Goal: Task Accomplishment & Management: Manage account settings

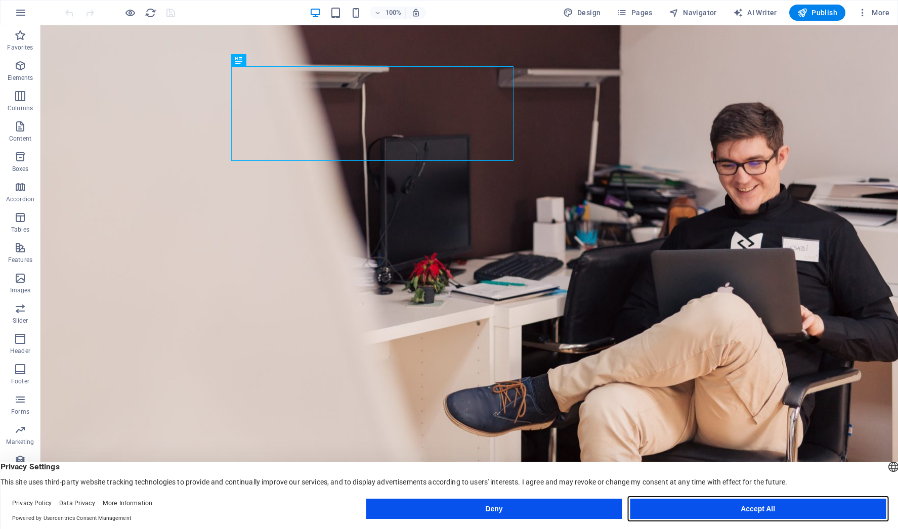
drag, startPoint x: 725, startPoint y: 514, endPoint x: 657, endPoint y: 479, distance: 76.9
click at [725, 514] on button "Accept All" at bounding box center [758, 509] width 256 height 20
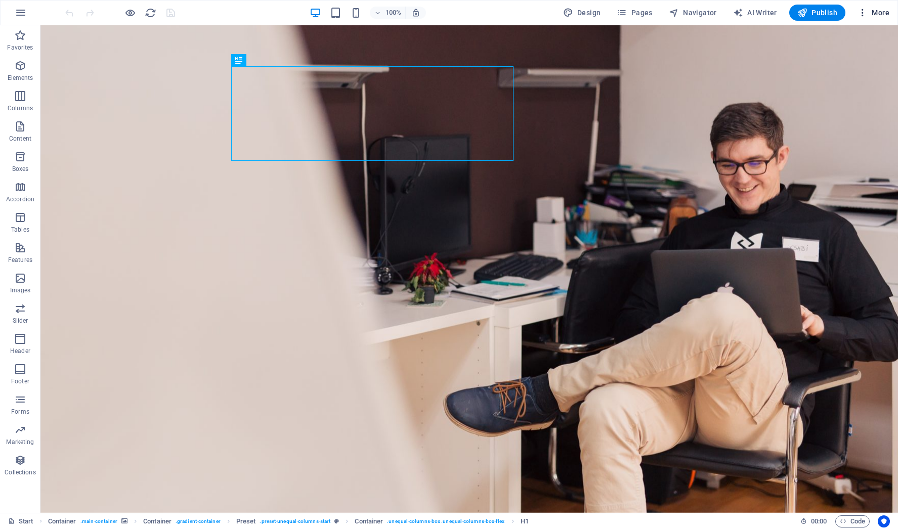
click at [863, 19] on button "More" at bounding box center [873, 13] width 40 height 16
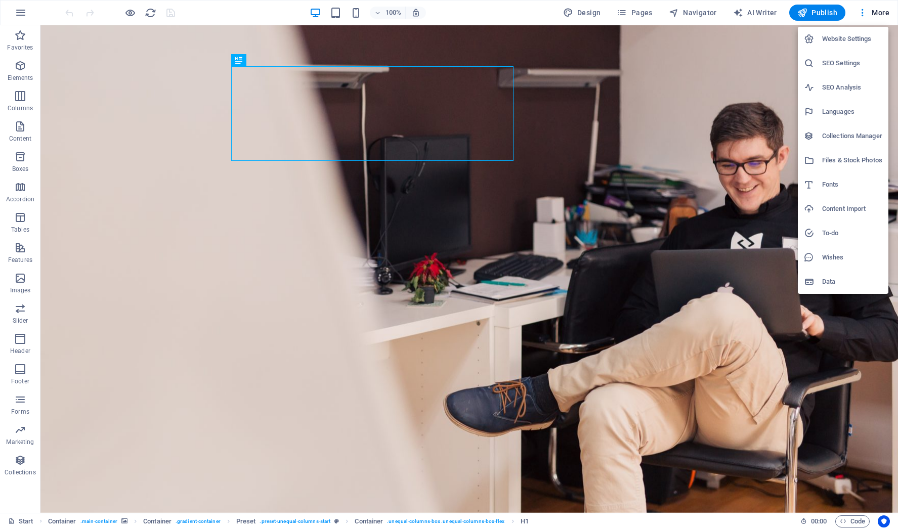
click at [873, 60] on h6 "SEO Settings" at bounding box center [852, 63] width 60 height 12
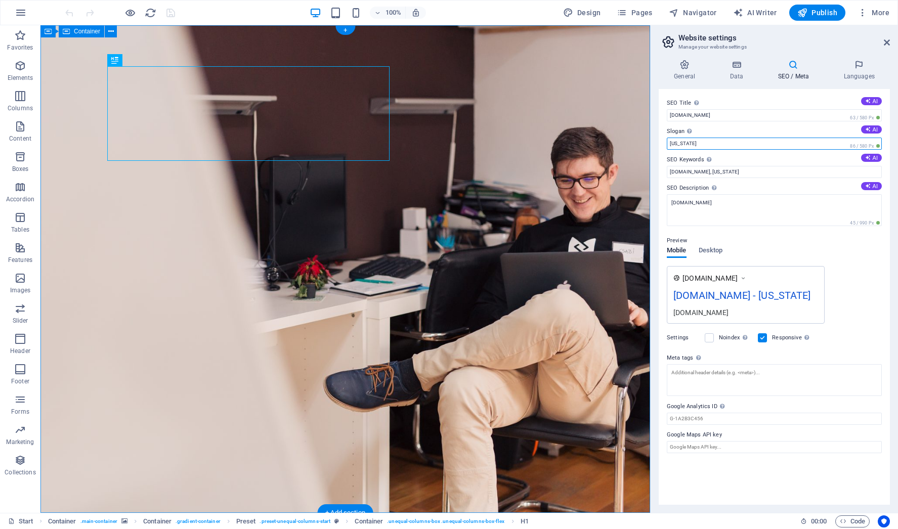
drag, startPoint x: 752, startPoint y: 167, endPoint x: 614, endPoint y: 136, distance: 141.5
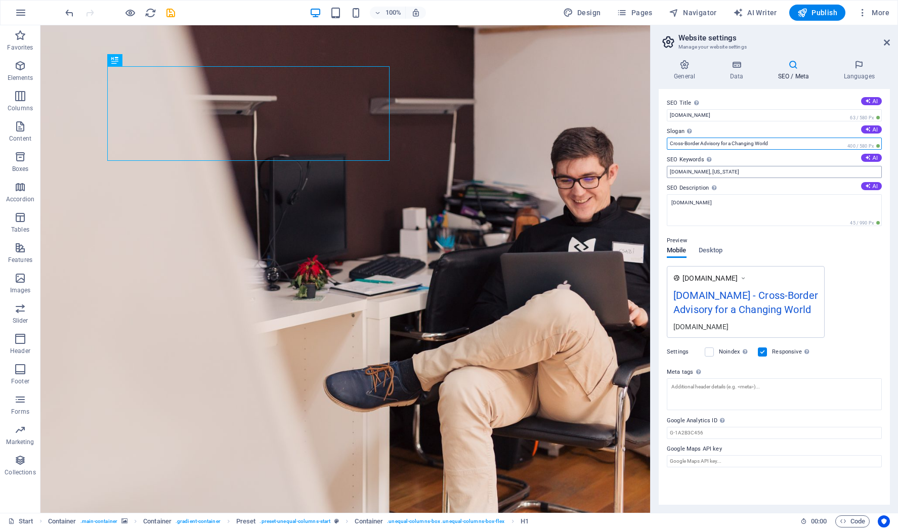
type input "Cross-Border Advisory for a Changing World"
click at [723, 175] on input "[DOMAIN_NAME], [US_STATE]" at bounding box center [774, 172] width 215 height 12
type input "[DOMAIN_NAME],"
click at [117, 11] on div at bounding box center [119, 13] width 113 height 16
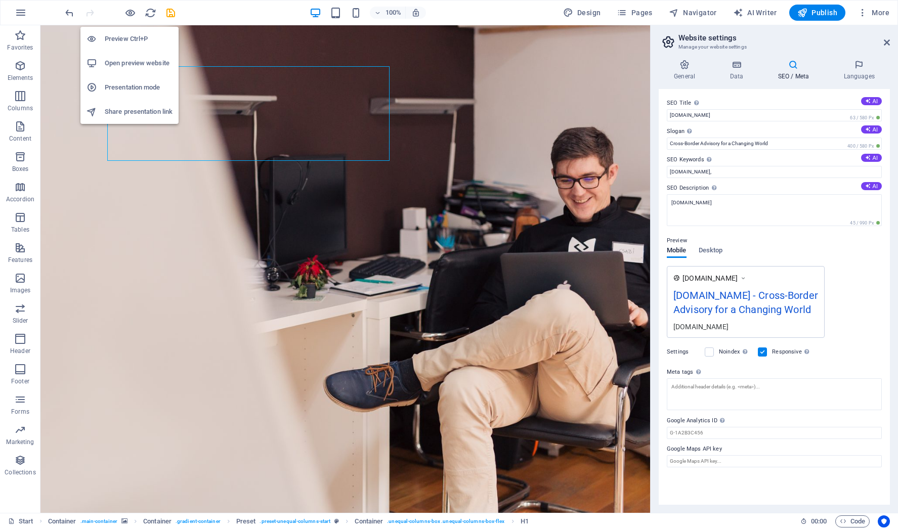
click at [128, 40] on h6 "Preview Ctrl+P" at bounding box center [139, 39] width 68 height 12
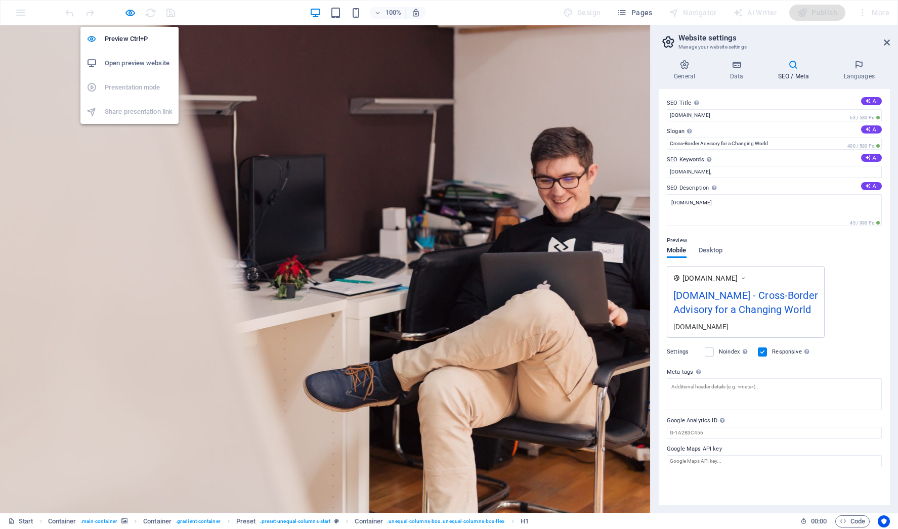
click at [138, 62] on h6 "Open preview website" at bounding box center [139, 63] width 68 height 12
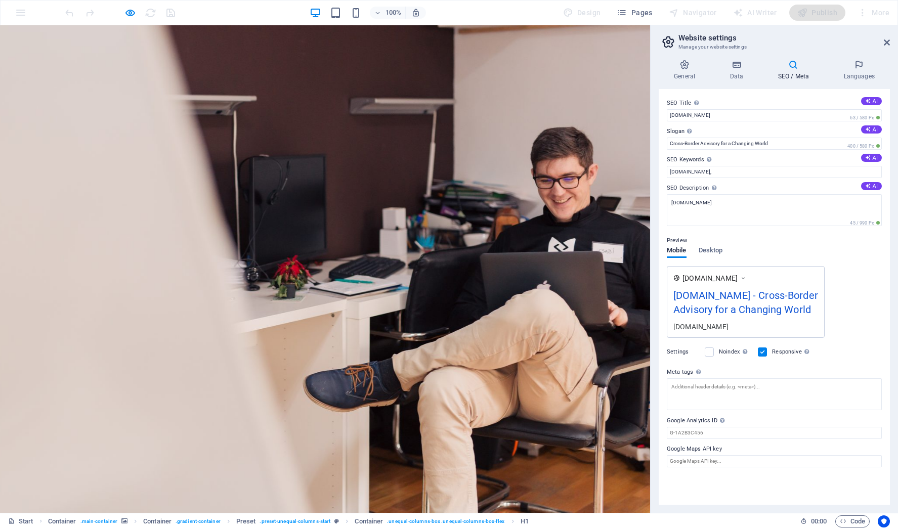
click at [885, 48] on header "Website settings Manage your website settings" at bounding box center [775, 38] width 229 height 26
click at [887, 44] on icon at bounding box center [887, 42] width 6 height 8
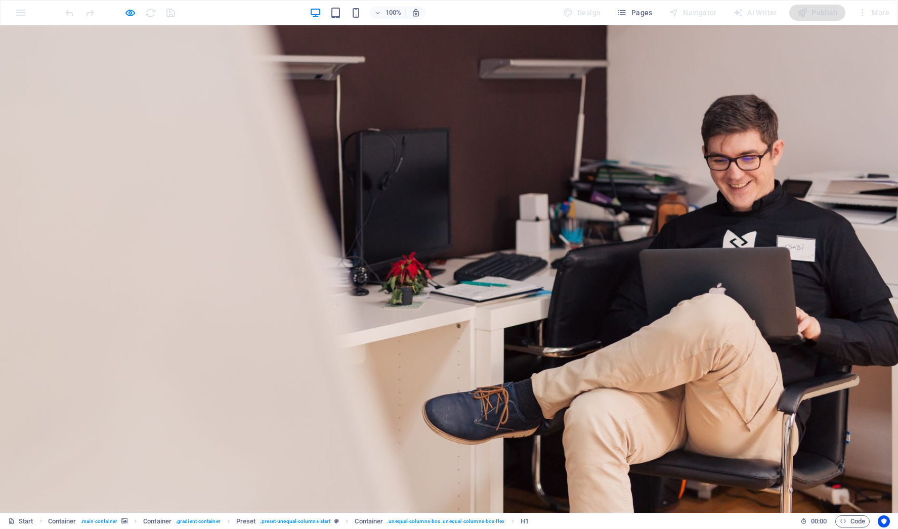
click at [836, 7] on div "Publish" at bounding box center [817, 13] width 56 height 16
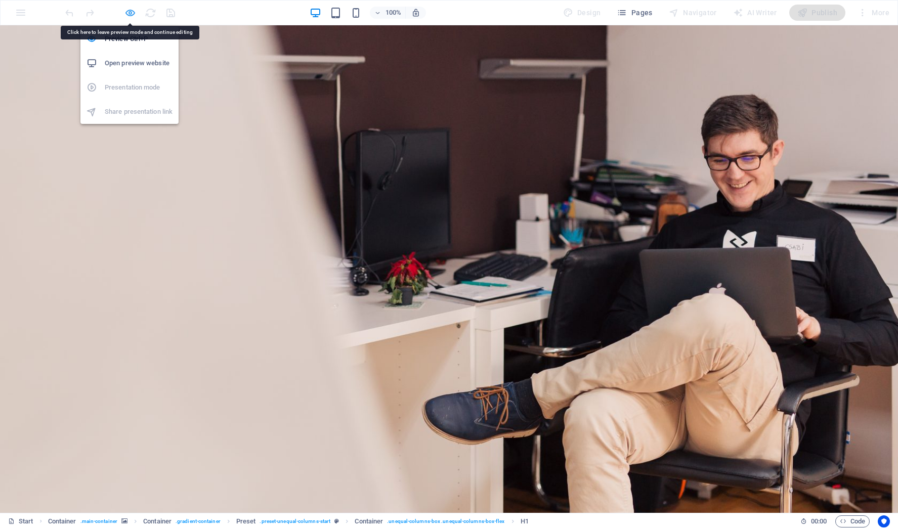
click at [128, 16] on icon "button" at bounding box center [130, 13] width 12 height 12
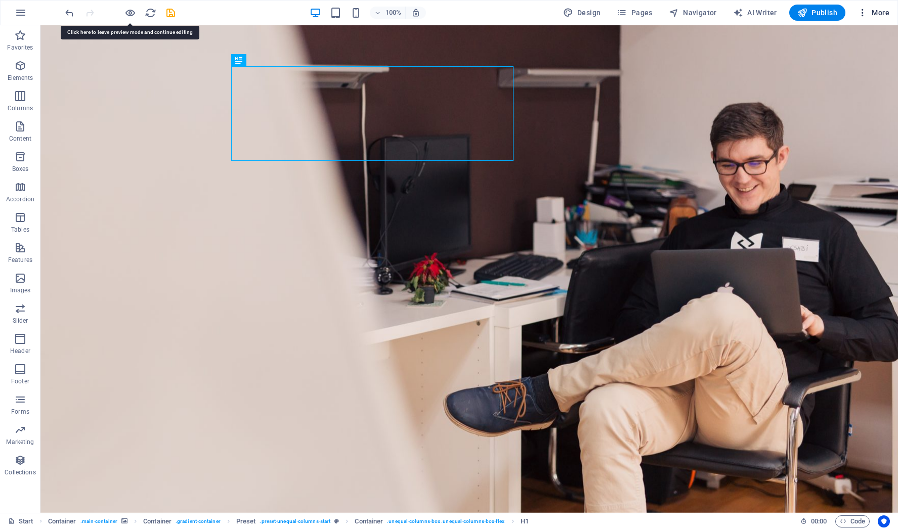
click at [859, 15] on icon "button" at bounding box center [862, 13] width 10 height 10
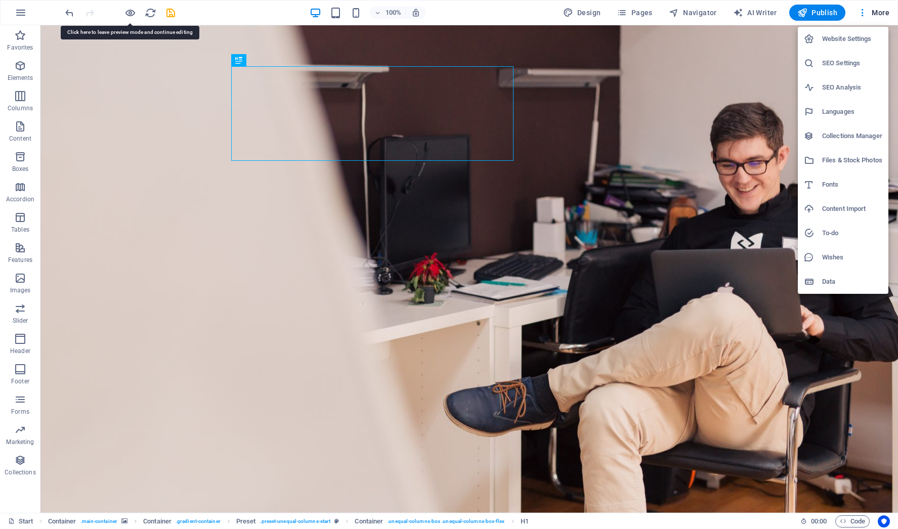
click at [858, 59] on h6 "SEO Settings" at bounding box center [852, 63] width 60 height 12
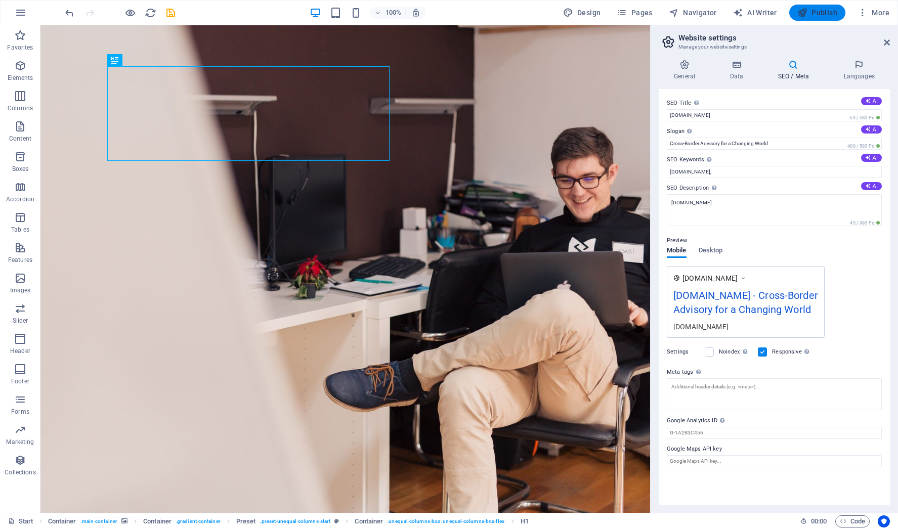
click at [819, 12] on span "Publish" at bounding box center [817, 13] width 40 height 10
